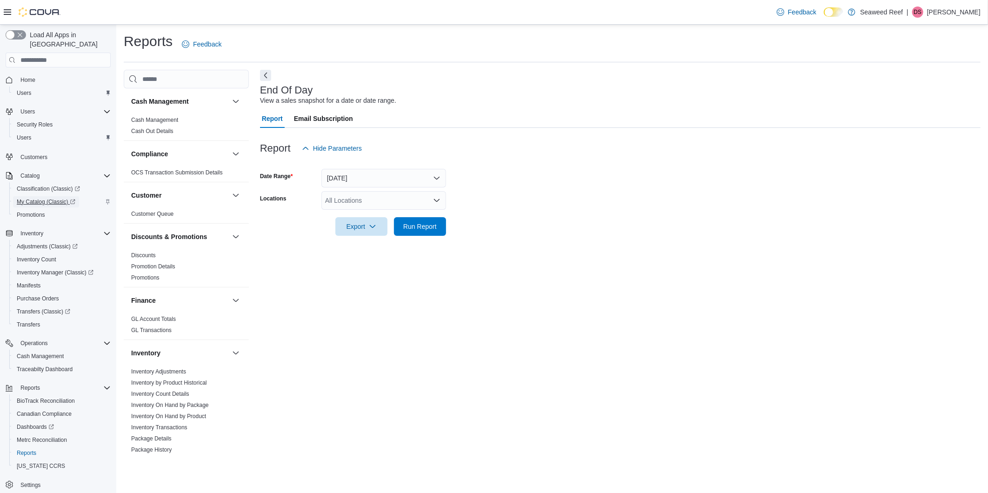
click at [38, 198] on span "My Catalog (Classic)" at bounding box center [46, 201] width 59 height 7
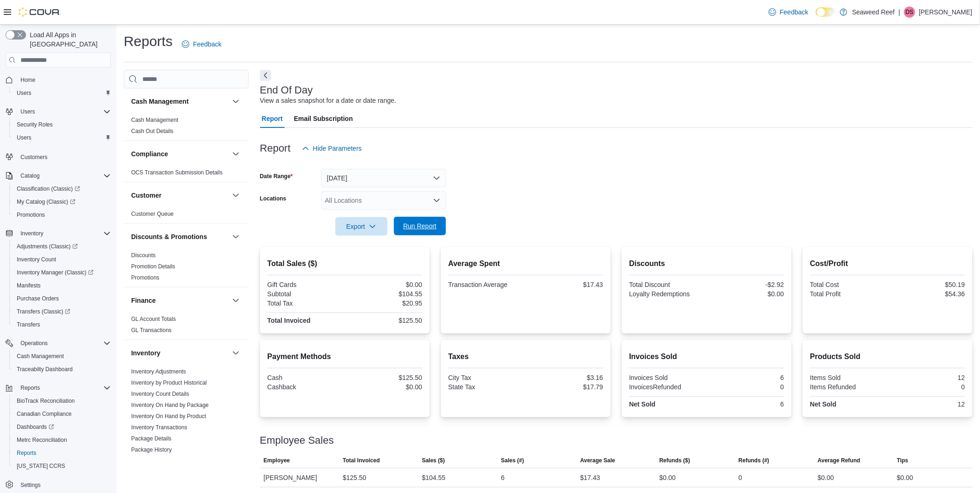
click at [419, 224] on span "Run Report" at bounding box center [420, 225] width 34 height 9
click at [417, 234] on span "Run Report" at bounding box center [420, 226] width 41 height 19
